Goal: Download file/media

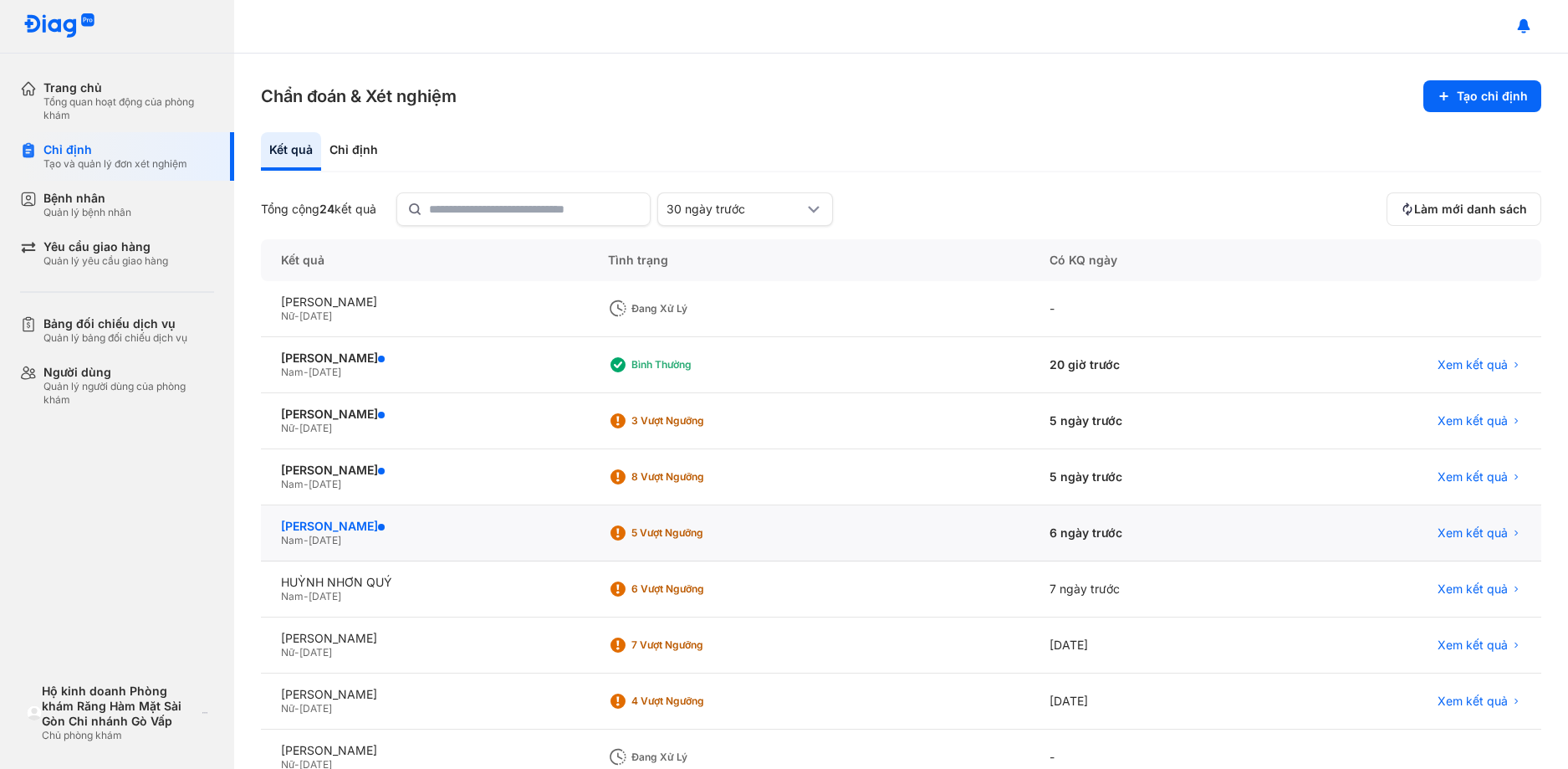
click at [401, 520] on div "[PERSON_NAME]" at bounding box center [424, 526] width 286 height 15
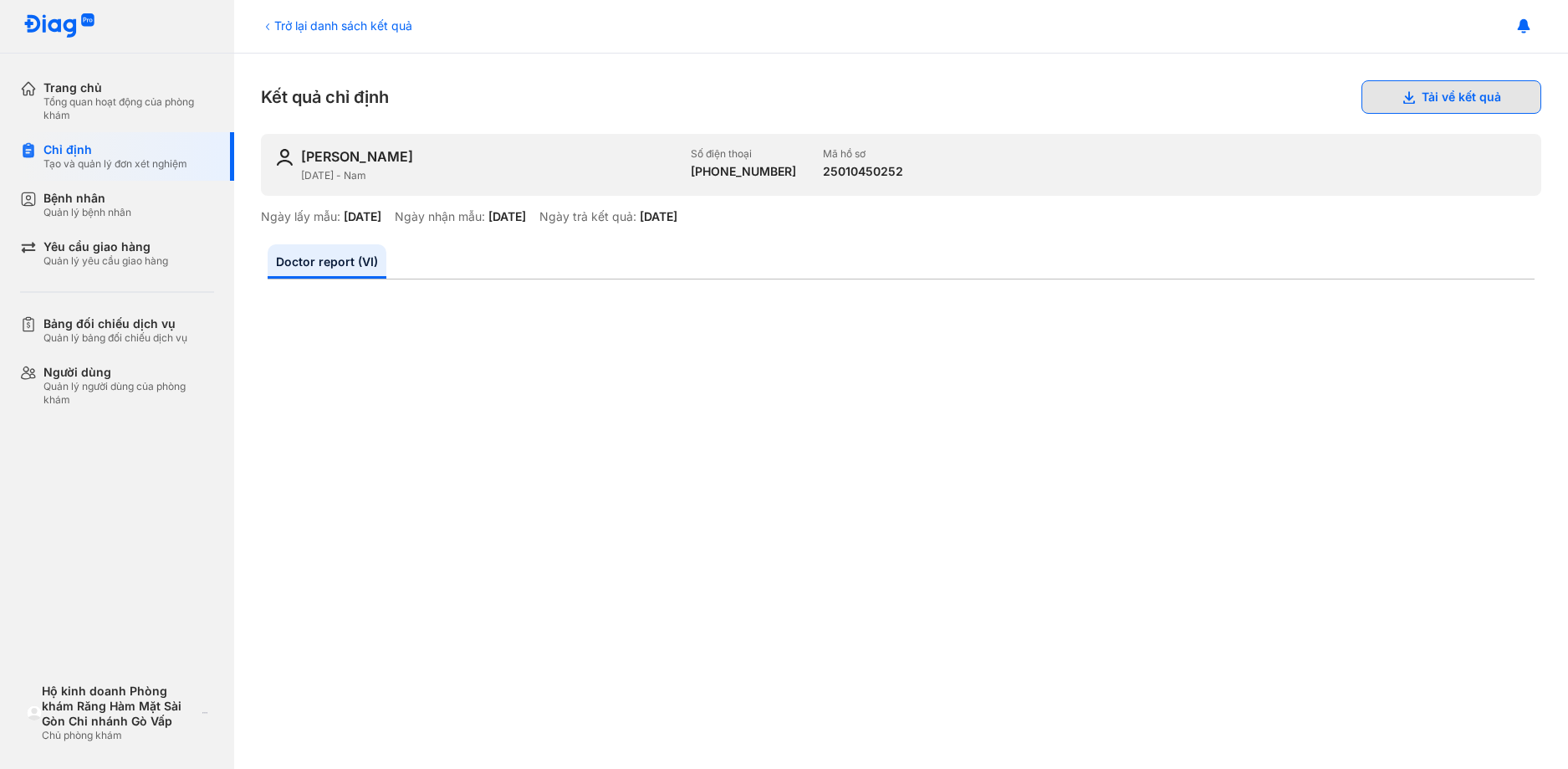
click at [1447, 92] on button "Tải về kết quả" at bounding box center [1451, 97] width 180 height 33
click at [1444, 97] on button "Tải về kết quả" at bounding box center [1451, 97] width 180 height 33
click at [267, 27] on icon at bounding box center [267, 27] width 3 height 7
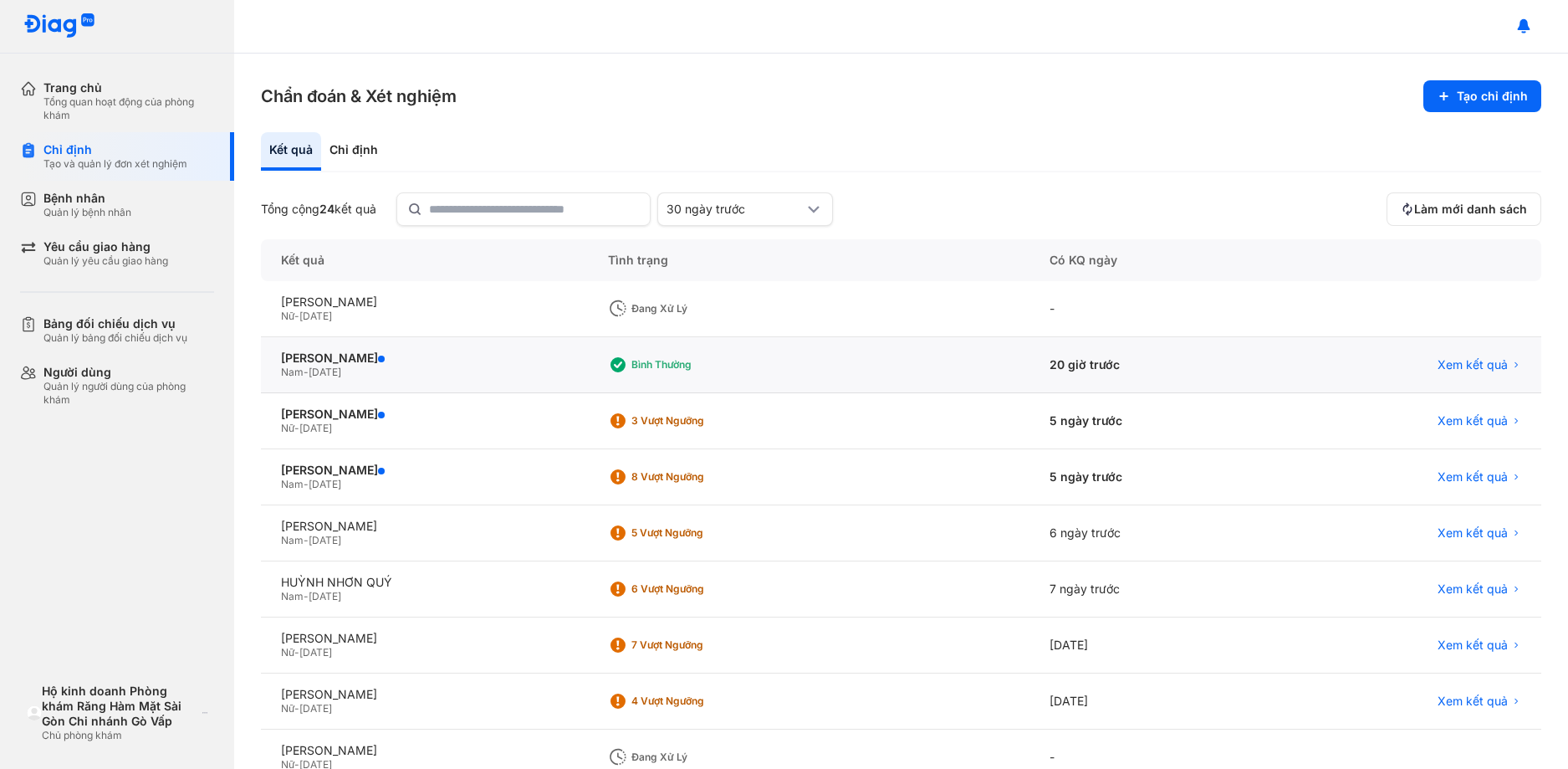
click at [390, 372] on div "Nam - 01/01/1987" at bounding box center [424, 372] width 286 height 14
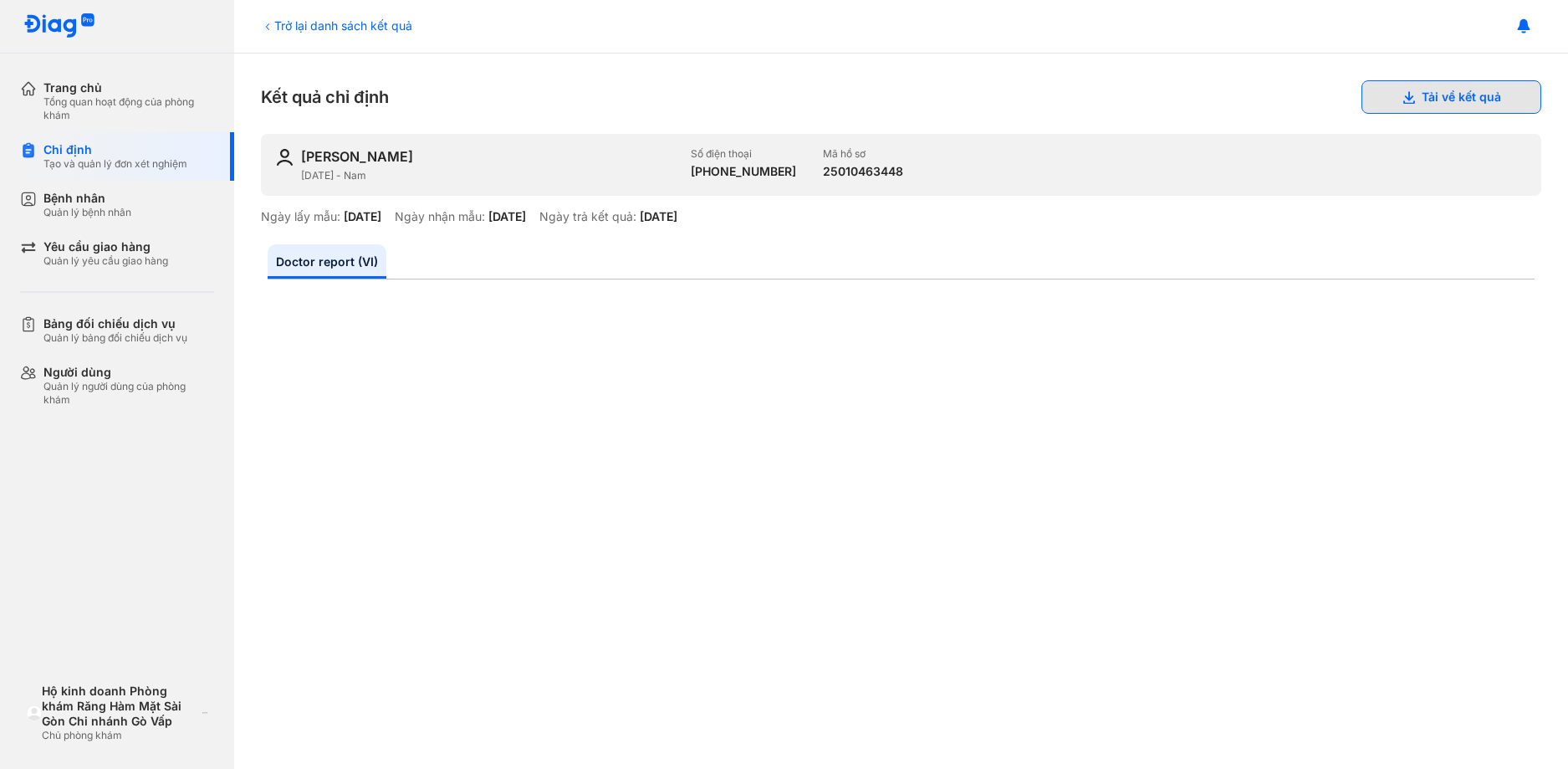
click at [1438, 100] on button "Tải về kết quả" at bounding box center [1451, 97] width 180 height 33
